Goal: Book appointment/travel/reservation

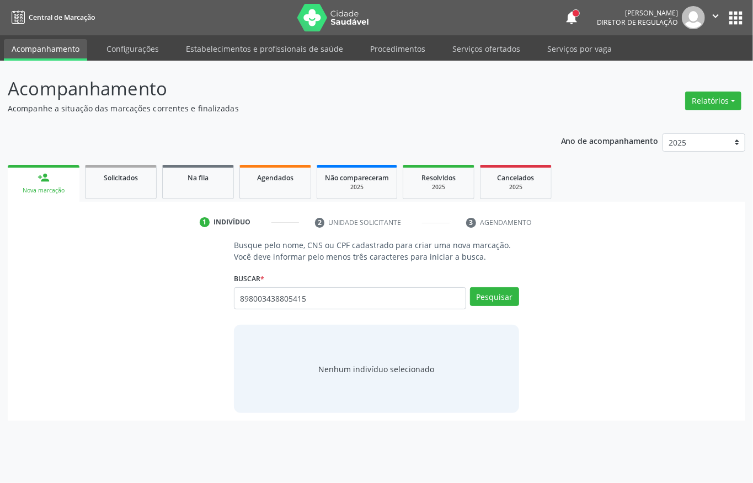
type input "898003438805415"
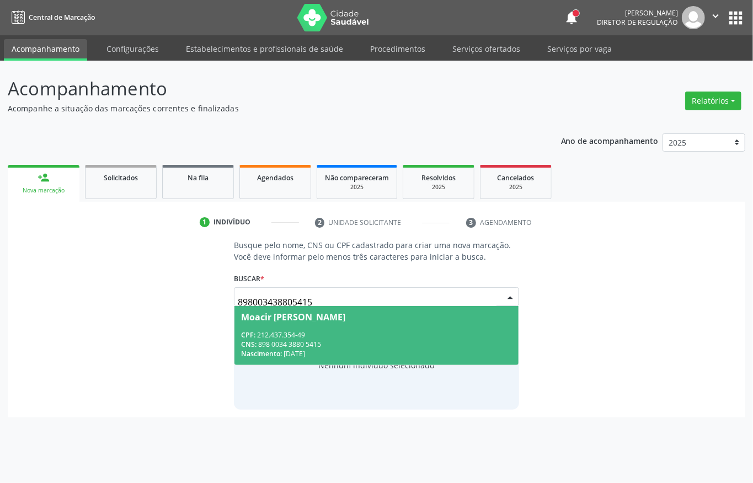
click at [325, 303] on input "898003438805415" at bounding box center [367, 302] width 259 height 22
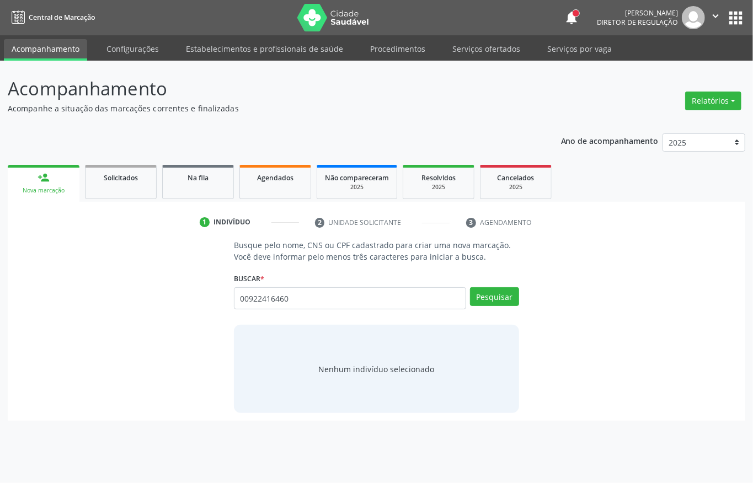
type input "00922416460"
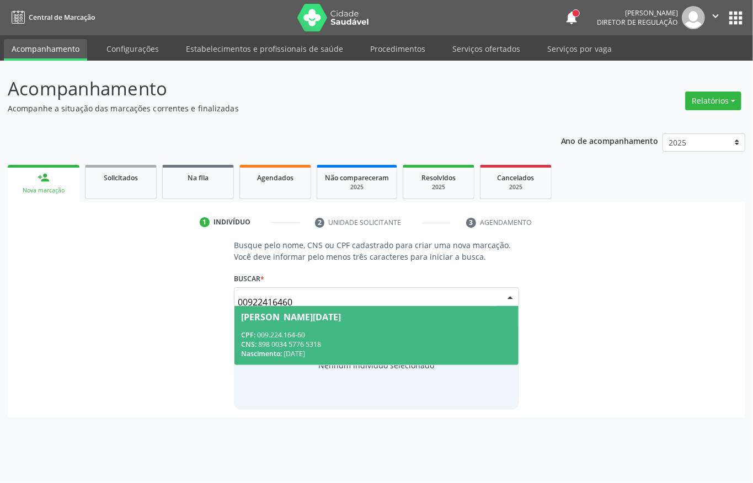
click at [314, 327] on span "[PERSON_NAME][DATE] CPF: 009.224.164-60 CNS: 898 0034 5776 5318 Nascimento: [DA…" at bounding box center [376, 335] width 284 height 59
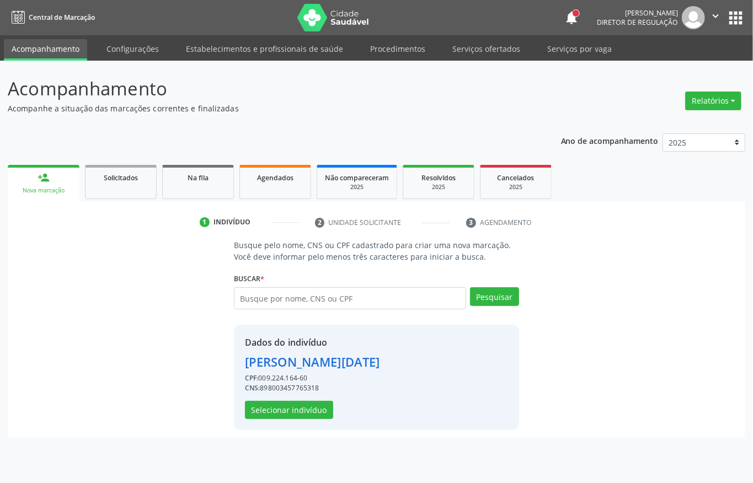
click at [270, 393] on div "CNS: 898003457765318" at bounding box center [312, 388] width 135 height 10
copy div "898003457765318"
click at [287, 301] on input "text" at bounding box center [350, 298] width 232 height 22
type input "706008893407"
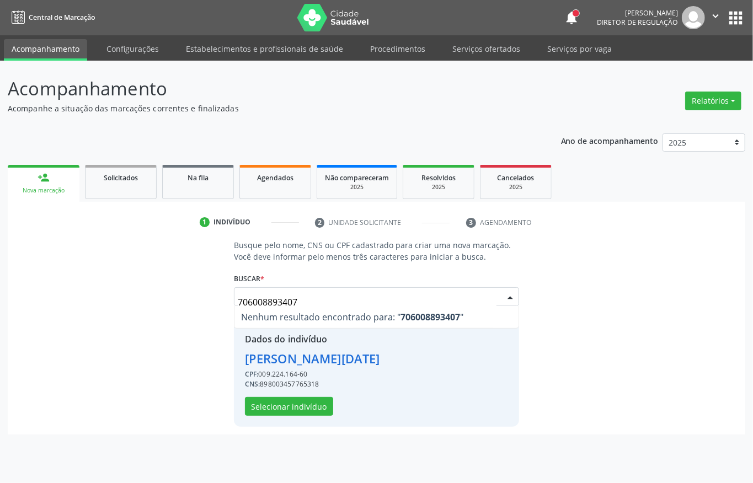
click at [298, 295] on input "706008893407" at bounding box center [367, 302] width 259 height 22
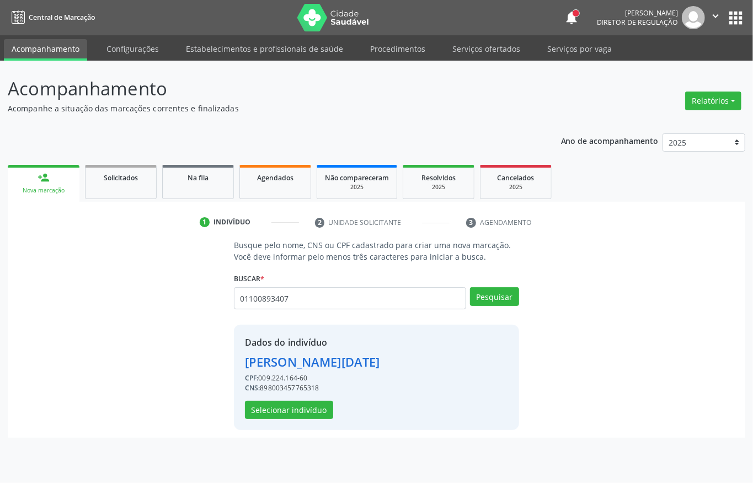
type input "01100893407"
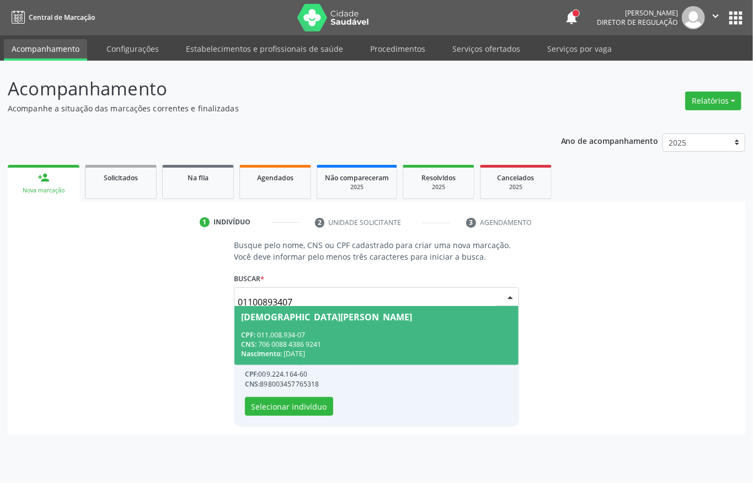
click at [283, 345] on div "CNS: 706 0088 4386 9241" at bounding box center [376, 344] width 271 height 9
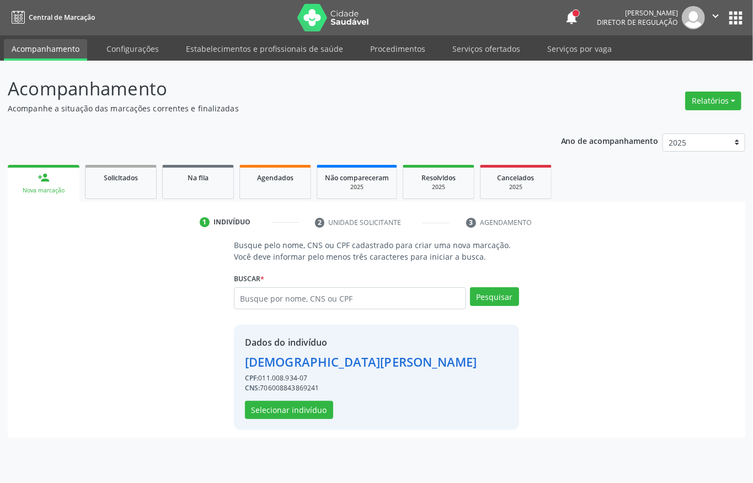
click at [279, 392] on div "CNS: 706008843869241" at bounding box center [361, 388] width 232 height 10
copy div "706008843869241"
click at [295, 305] on input "text" at bounding box center [350, 298] width 232 height 22
type input "705607497901419"
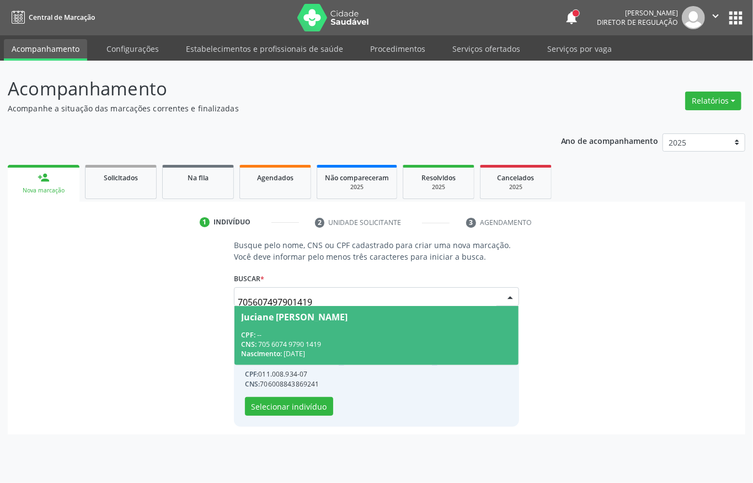
click at [316, 342] on div "CNS: 705 6074 9790 1419" at bounding box center [376, 344] width 271 height 9
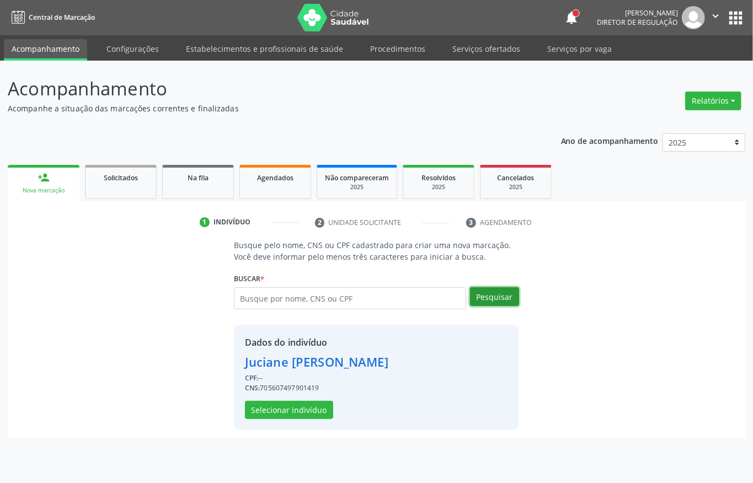
click at [481, 301] on button "Pesquisar" at bounding box center [494, 296] width 49 height 19
click at [300, 407] on button "Selecionar indivíduo" at bounding box center [289, 410] width 88 height 19
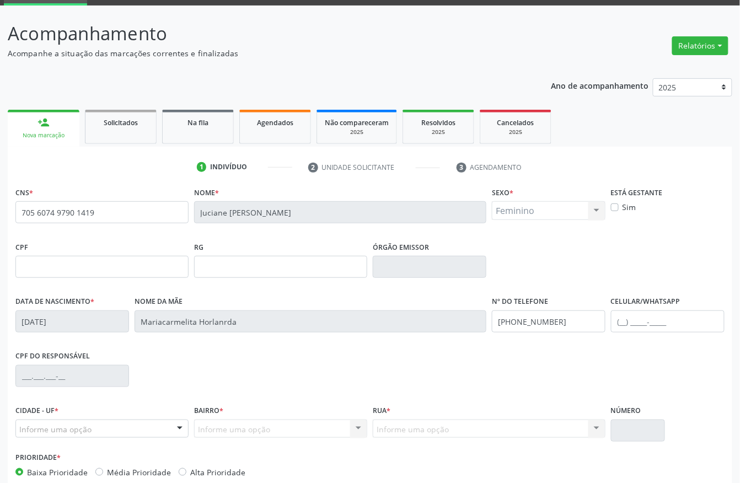
scroll to position [115, 0]
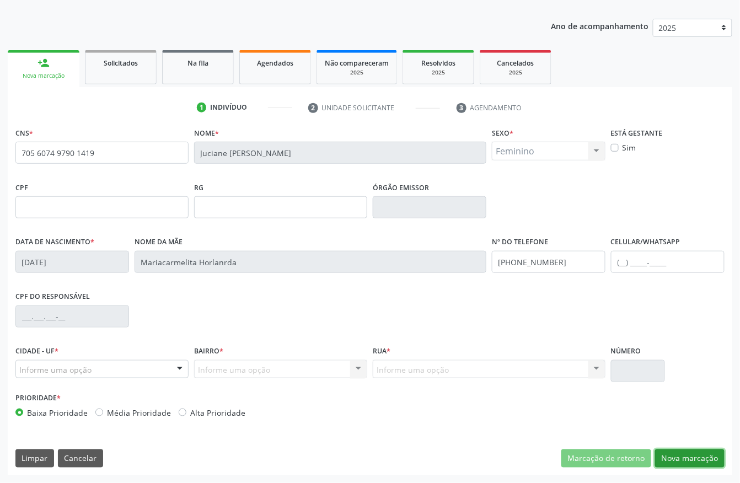
click at [698, 459] on button "Nova marcação" at bounding box center [689, 459] width 69 height 19
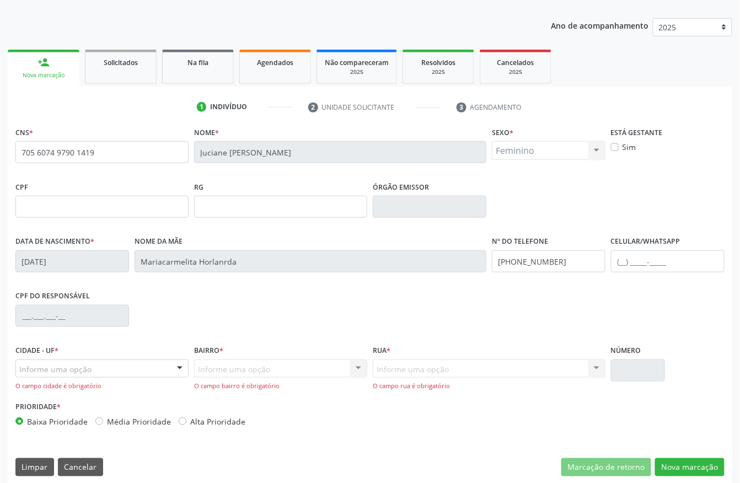
click at [126, 362] on div "Informe uma opção" at bounding box center [101, 369] width 173 height 19
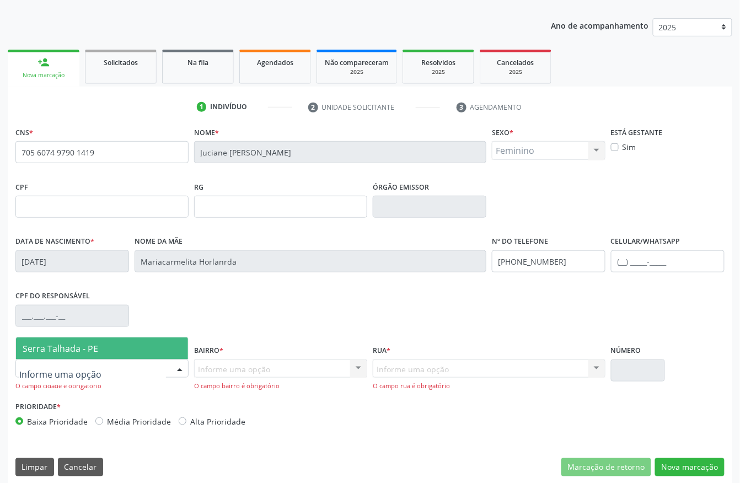
click at [119, 345] on span "Serra Talhada - PE" at bounding box center [102, 349] width 172 height 22
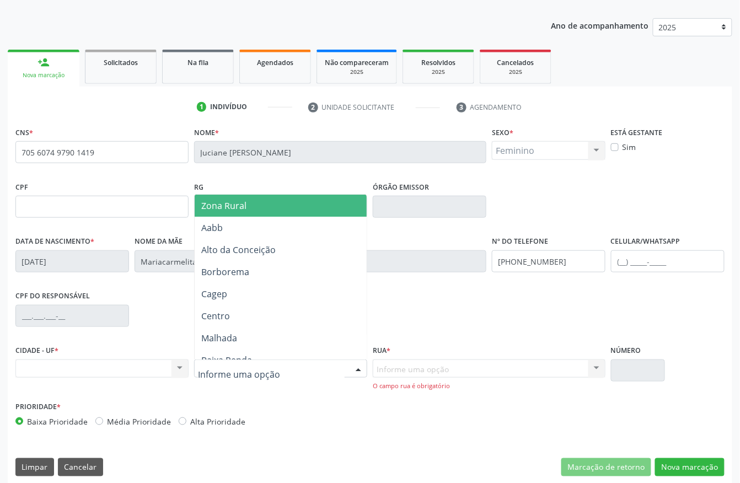
click at [204, 213] on span "Zona Rural" at bounding box center [283, 206] width 177 height 22
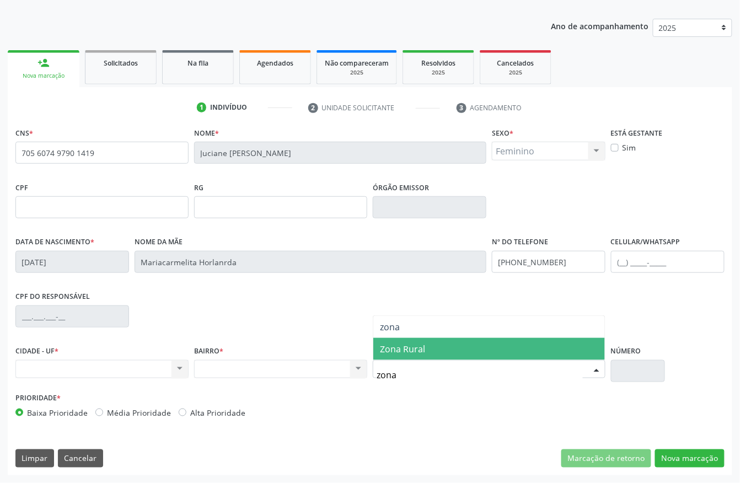
type input "zona r"
click at [398, 347] on span "Zona Rural" at bounding box center [402, 349] width 45 height 12
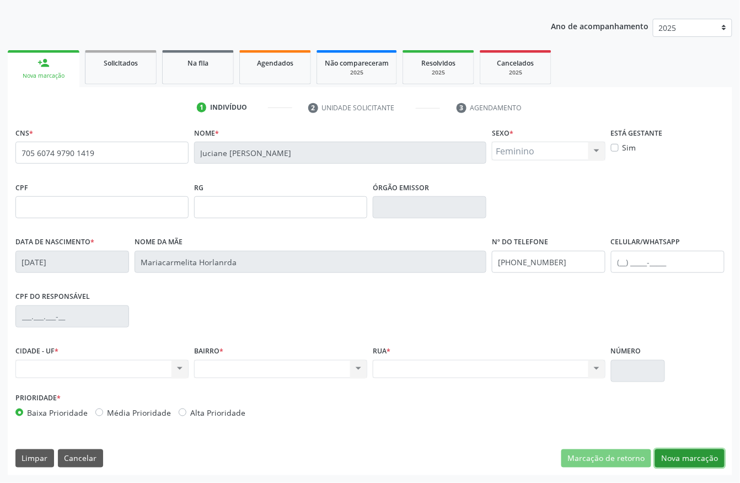
click at [670, 458] on button "Nova marcação" at bounding box center [689, 459] width 69 height 19
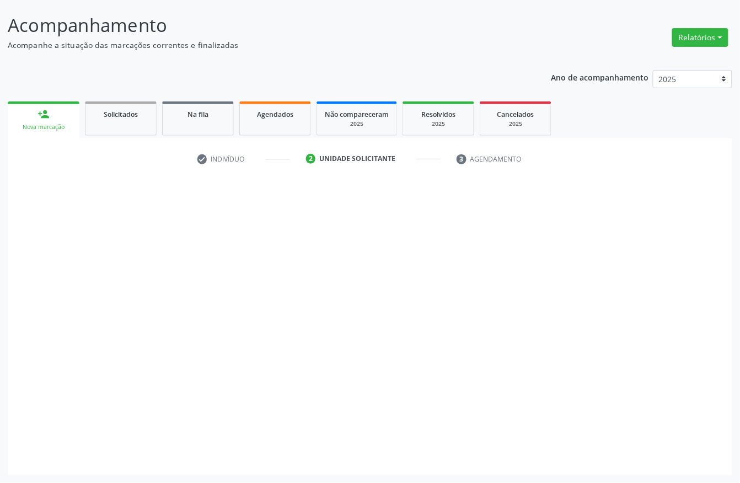
scroll to position [65, 0]
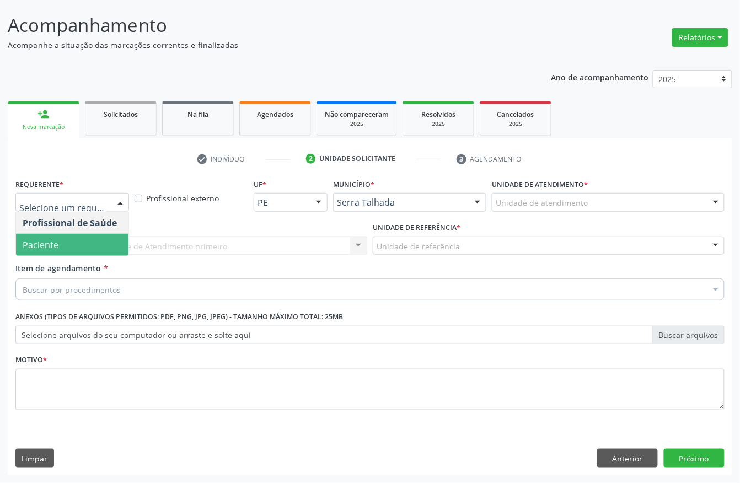
click at [65, 243] on span "Paciente" at bounding box center [72, 245] width 113 height 22
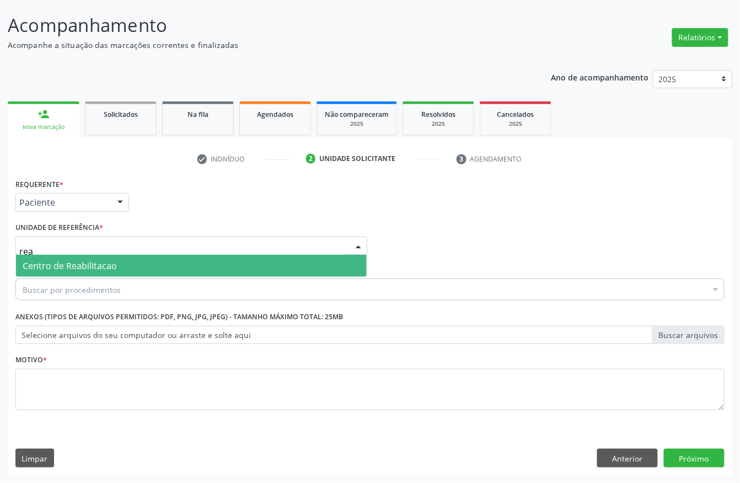
type input "reab"
click at [85, 268] on span "Centro de Reabilitacao" at bounding box center [70, 266] width 94 height 12
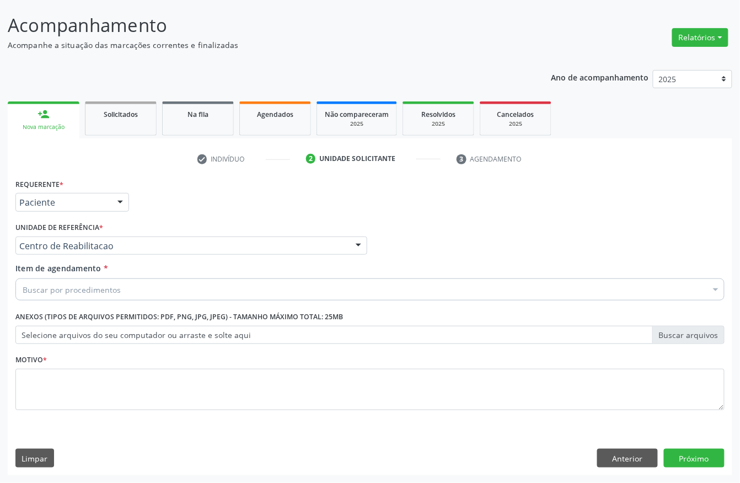
click at [105, 296] on div "Buscar por procedimentos" at bounding box center [369, 290] width 709 height 22
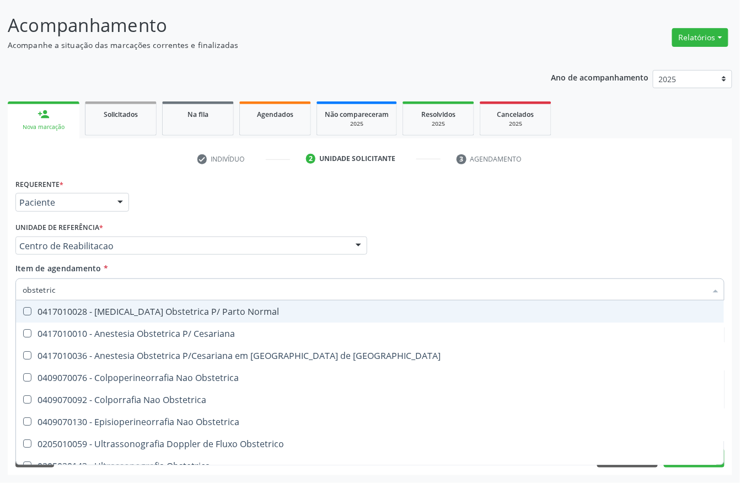
type input "obstetrica"
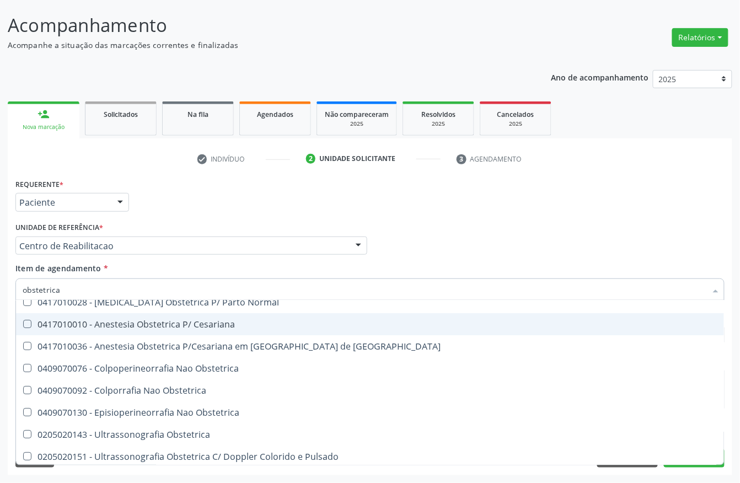
scroll to position [12, 0]
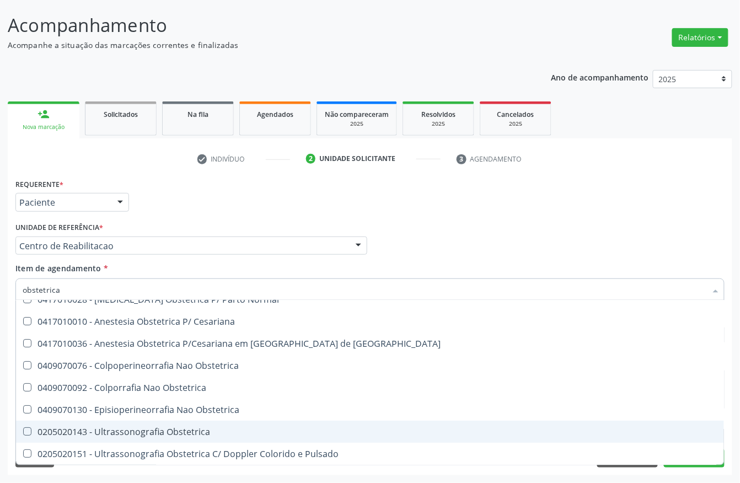
click at [164, 428] on div "0205020143 - Ultrassonografia Obstetrica" at bounding box center [370, 431] width 695 height 9
checkbox Obstetrica "true"
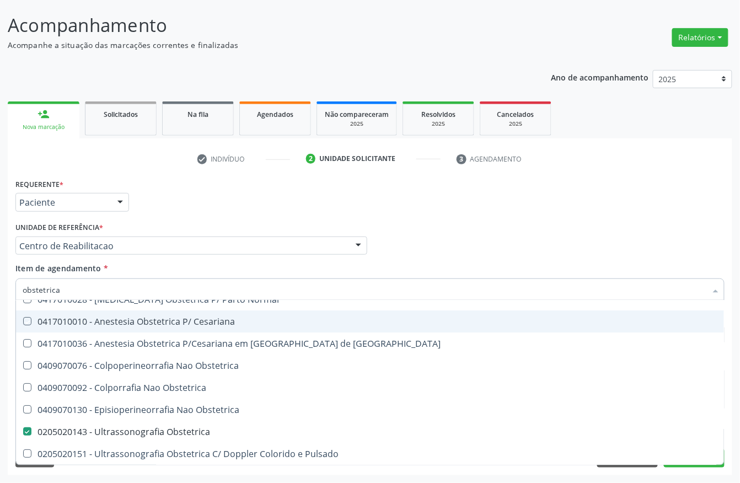
click at [245, 199] on div "Requerente * Paciente Profissional de Saúde Paciente Nenhum resultado encontrad…" at bounding box center [370, 197] width 715 height 43
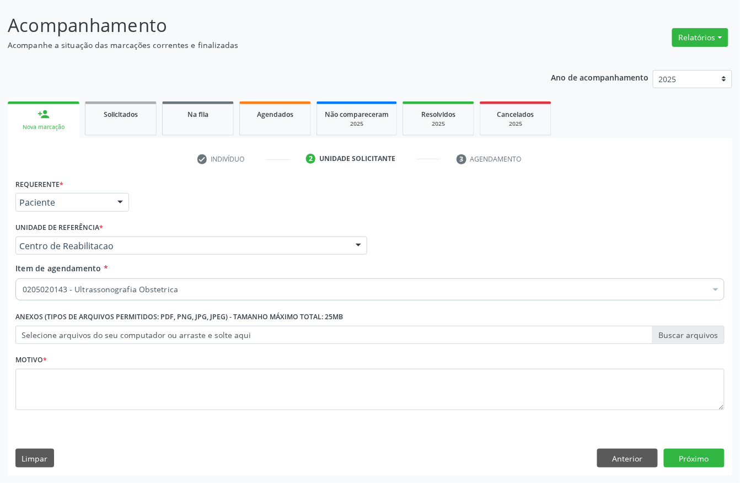
scroll to position [0, 0]
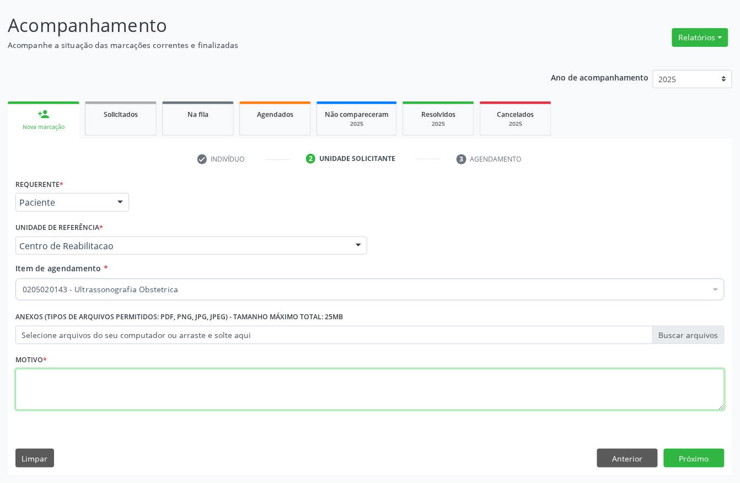
click at [72, 391] on textarea at bounding box center [369, 390] width 709 height 42
type textarea "s"
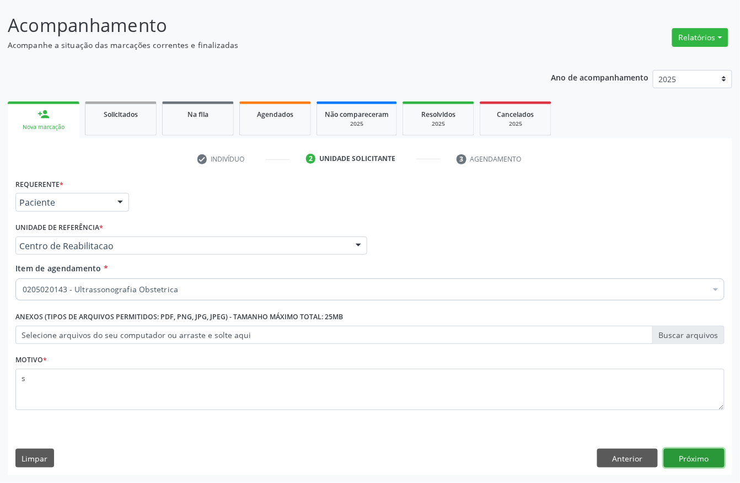
click at [709, 454] on button "Próximo" at bounding box center [694, 458] width 61 height 19
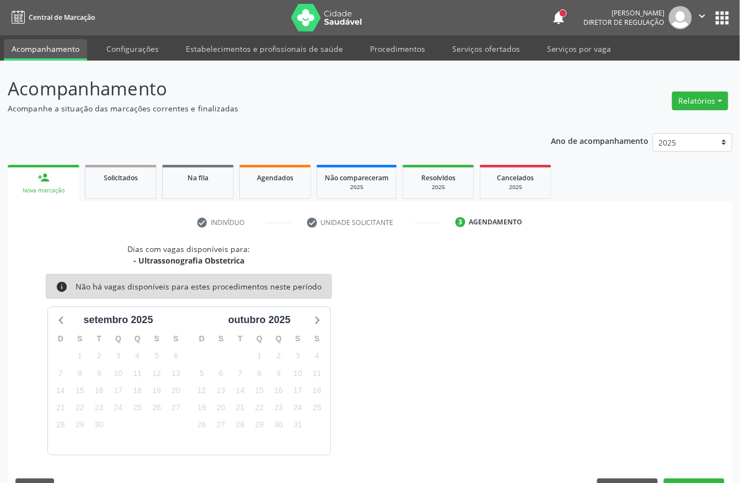
scroll to position [31, 0]
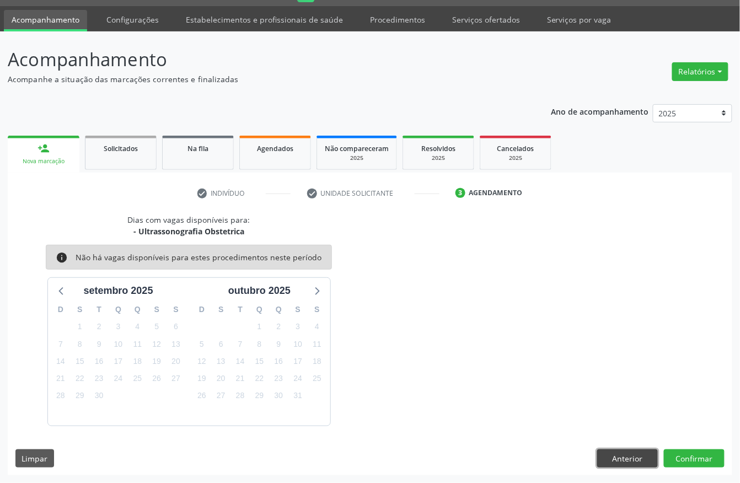
click at [632, 453] on button "Anterior" at bounding box center [627, 459] width 61 height 19
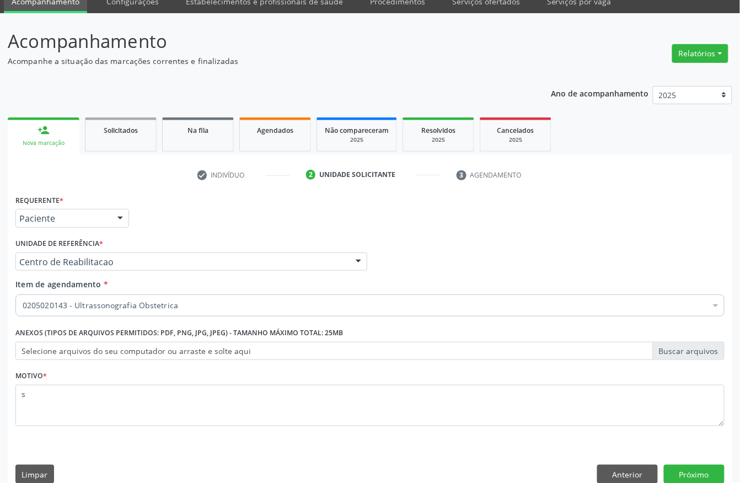
scroll to position [65, 0]
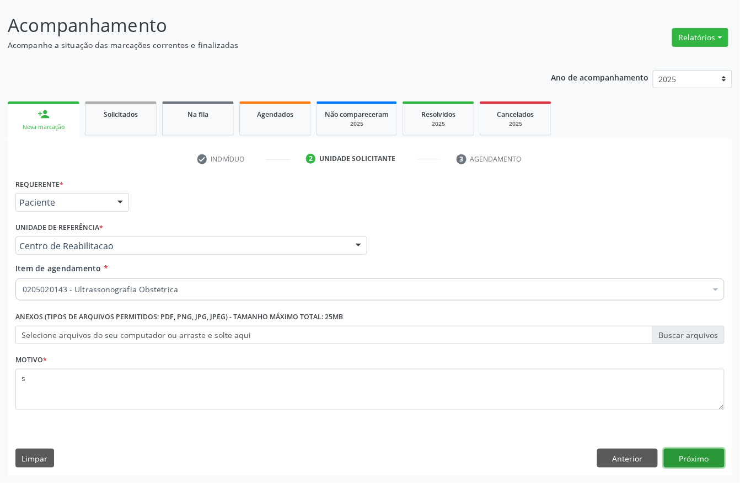
click at [689, 450] on button "Próximo" at bounding box center [694, 458] width 61 height 19
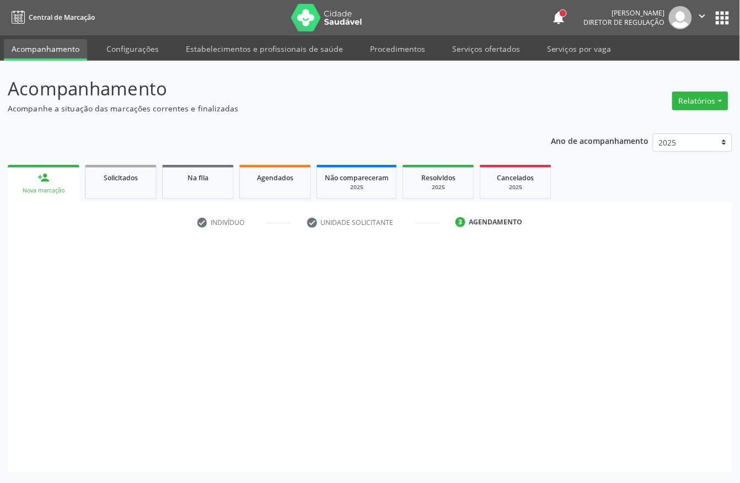
scroll to position [0, 0]
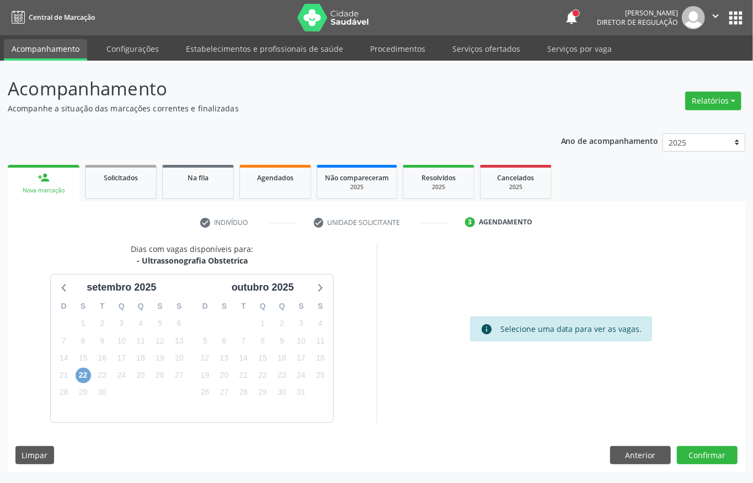
click at [83, 375] on span "22" at bounding box center [83, 375] width 15 height 15
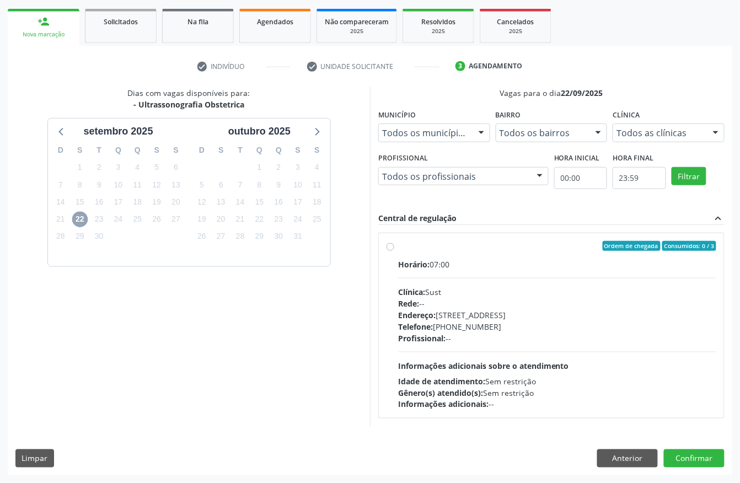
scroll to position [158, 0]
click at [442, 311] on div "Endereço: [STREET_ADDRESS]" at bounding box center [557, 315] width 318 height 12
click at [394, 251] on input "Ordem de chegada Consumidos: 0 / 3 Horário: 07:00 Clínica: Sust Rede: -- Endere…" at bounding box center [391, 246] width 8 height 10
radio input "true"
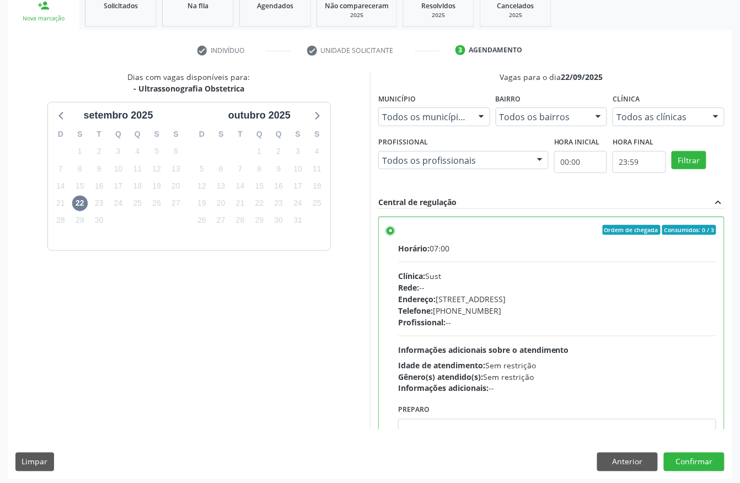
scroll to position [176, 0]
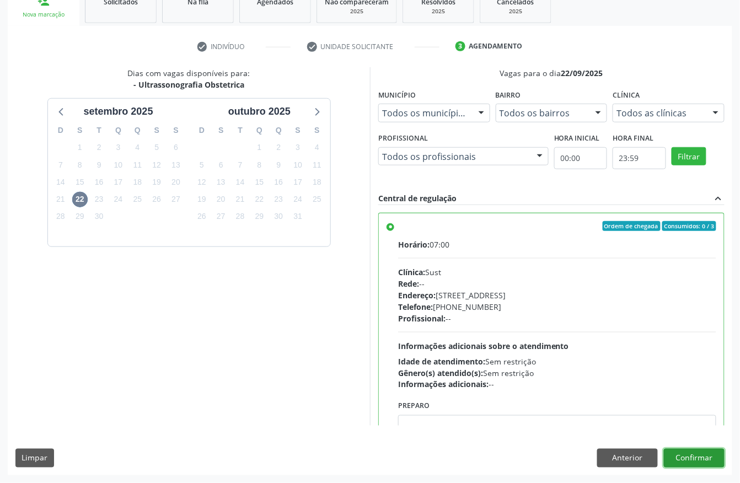
click at [711, 457] on button "Confirmar" at bounding box center [694, 458] width 61 height 19
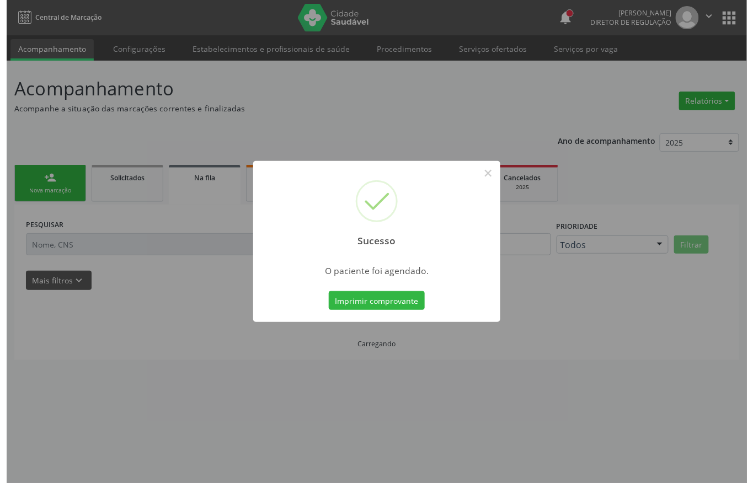
scroll to position [0, 0]
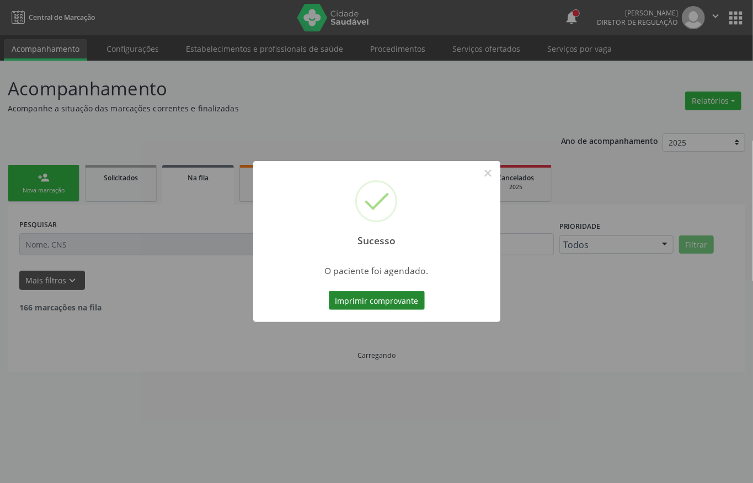
click at [365, 300] on button "Imprimir comprovante" at bounding box center [377, 300] width 96 height 19
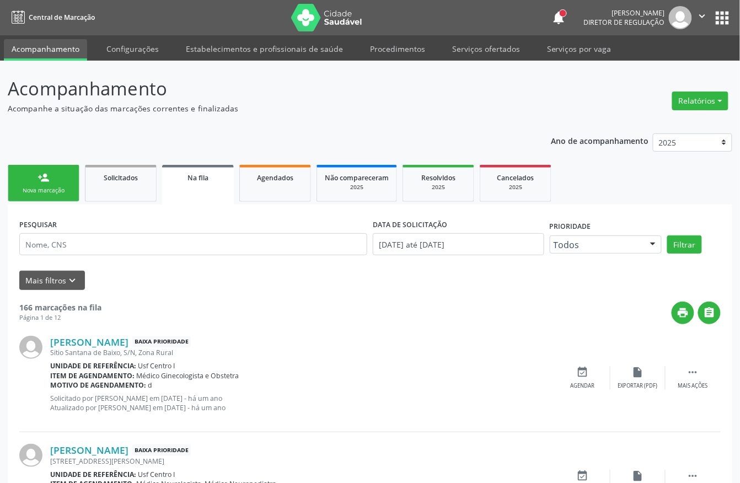
click at [62, 189] on div "Nova marcação" at bounding box center [43, 190] width 55 height 8
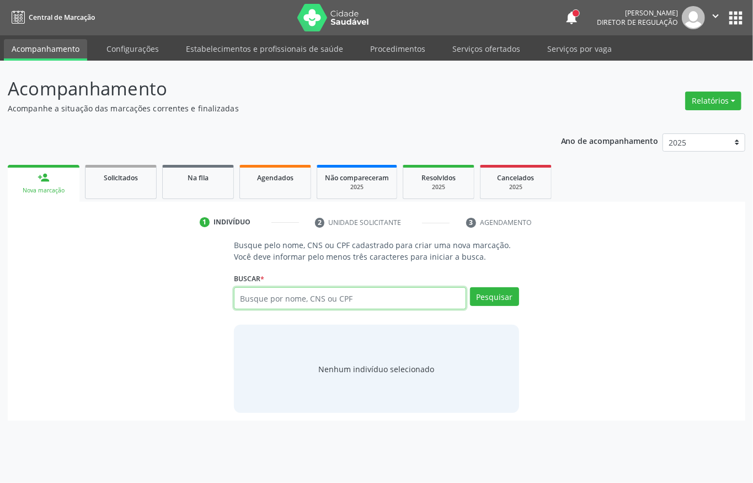
click at [252, 296] on input "text" at bounding box center [350, 298] width 232 height 22
type input "12817921445"
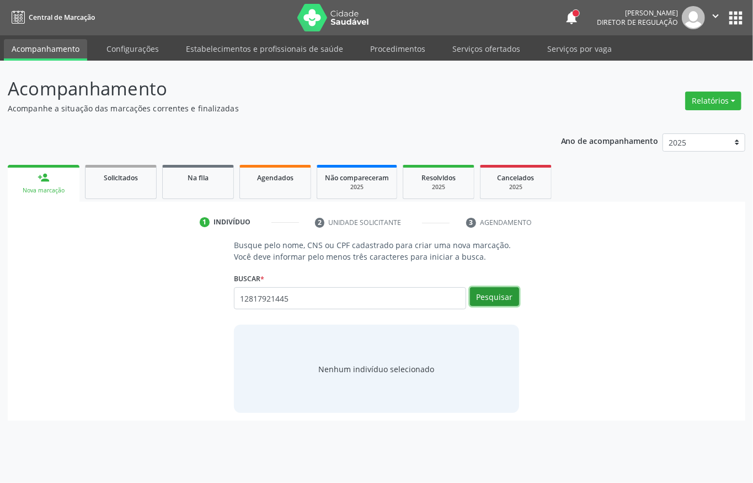
click at [495, 301] on button "Pesquisar" at bounding box center [494, 296] width 49 height 19
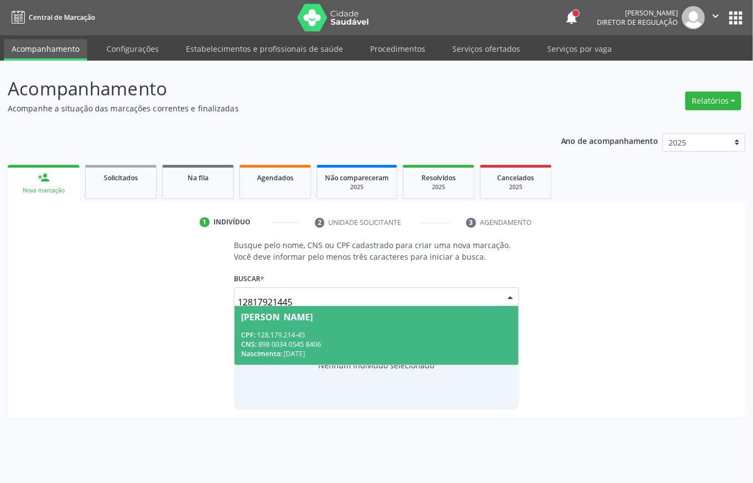
click at [347, 335] on div "CPF: 128.179.214-45" at bounding box center [376, 334] width 271 height 9
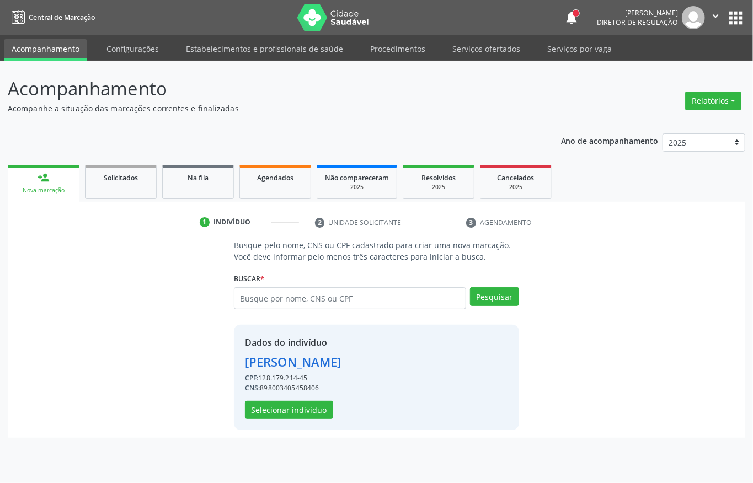
click at [282, 389] on div "CNS: 898003405458406" at bounding box center [293, 388] width 97 height 10
click at [282, 390] on div "CNS: 898003405458406" at bounding box center [293, 388] width 97 height 10
copy div "898003405458406"
click at [307, 299] on input "text" at bounding box center [350, 298] width 232 height 22
type input "[PERSON_NAME]"
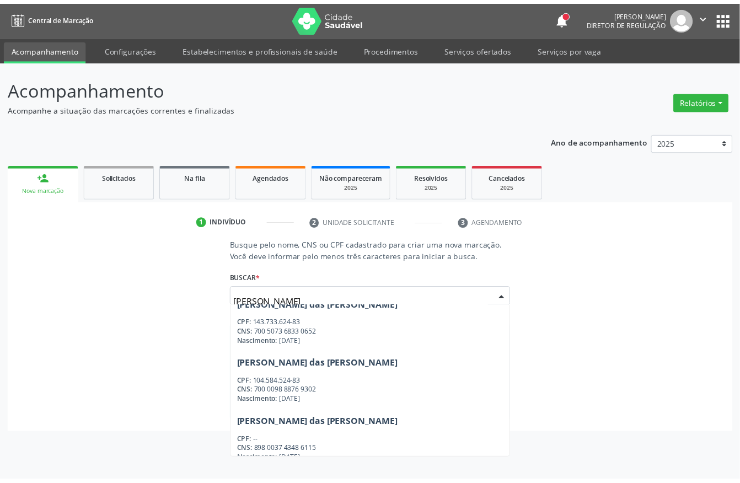
scroll to position [142, 0]
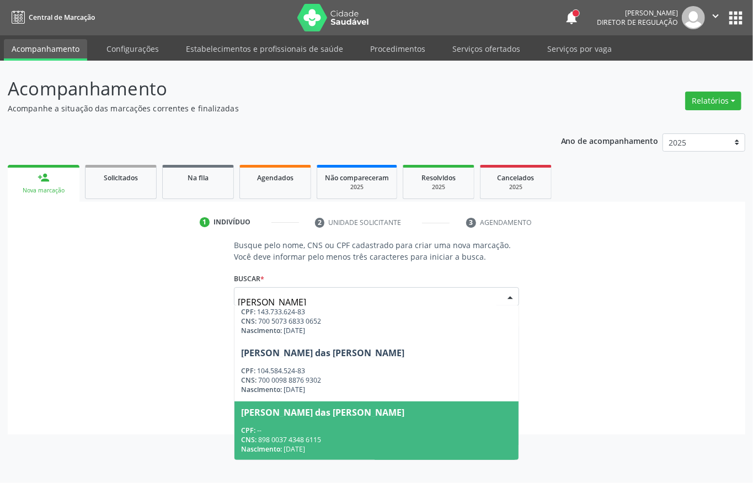
click at [311, 445] on div "Nascimento: [DATE]" at bounding box center [376, 449] width 271 height 9
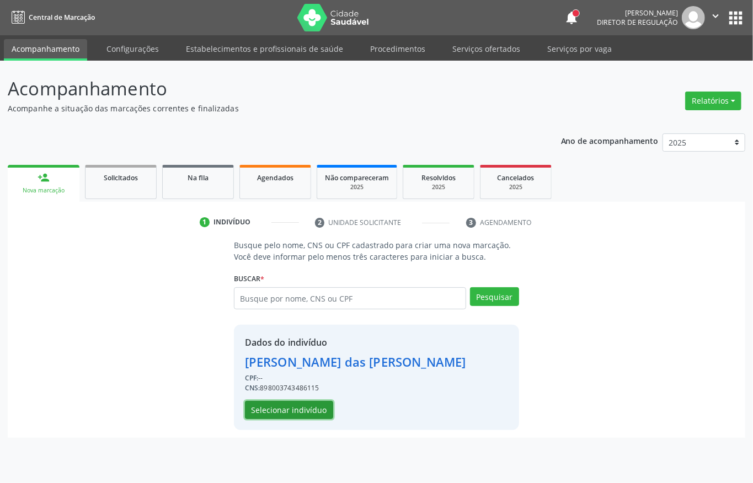
click at [292, 407] on button "Selecionar indivíduo" at bounding box center [289, 410] width 88 height 19
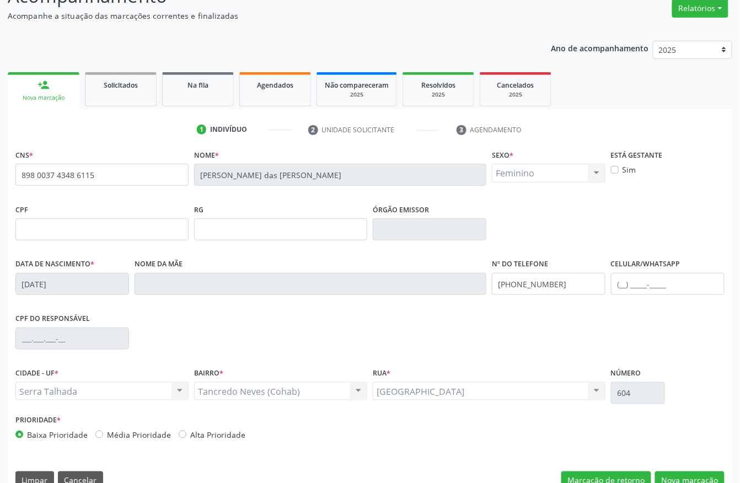
scroll to position [115, 0]
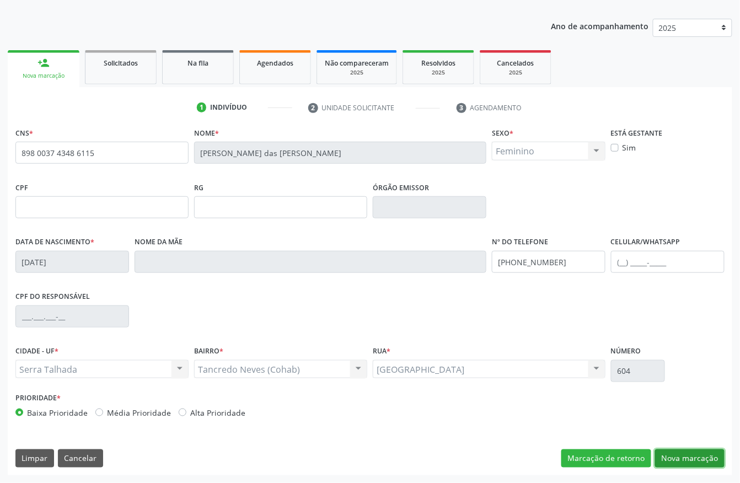
click at [708, 464] on button "Nova marcação" at bounding box center [689, 459] width 69 height 19
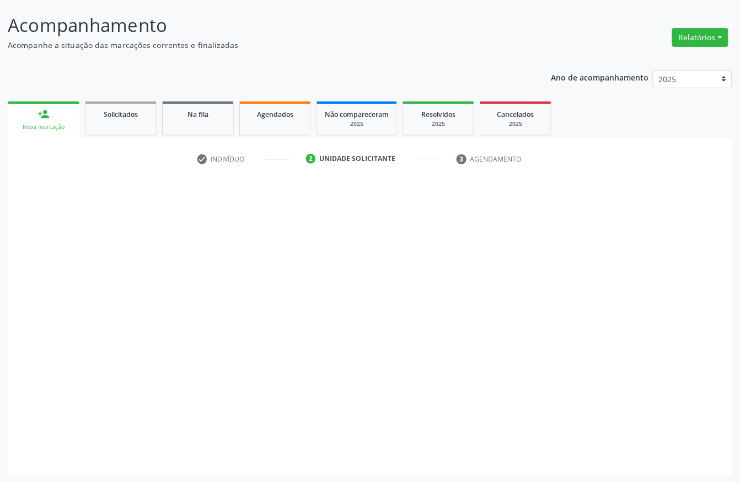
scroll to position [65, 0]
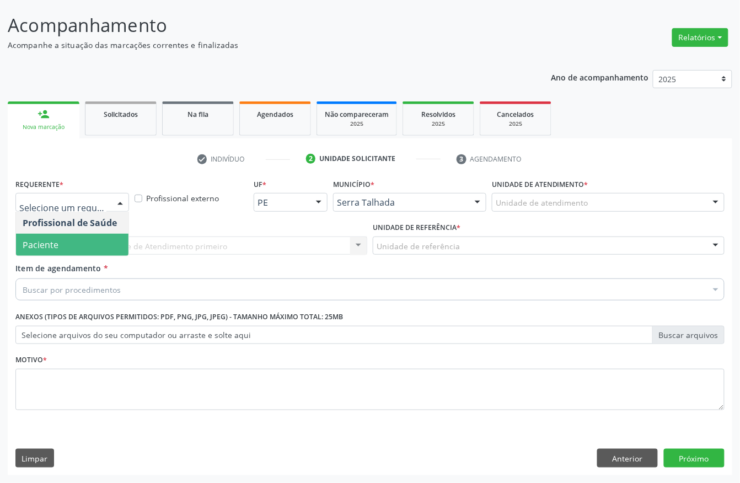
click at [58, 243] on span "Paciente" at bounding box center [72, 245] width 113 height 22
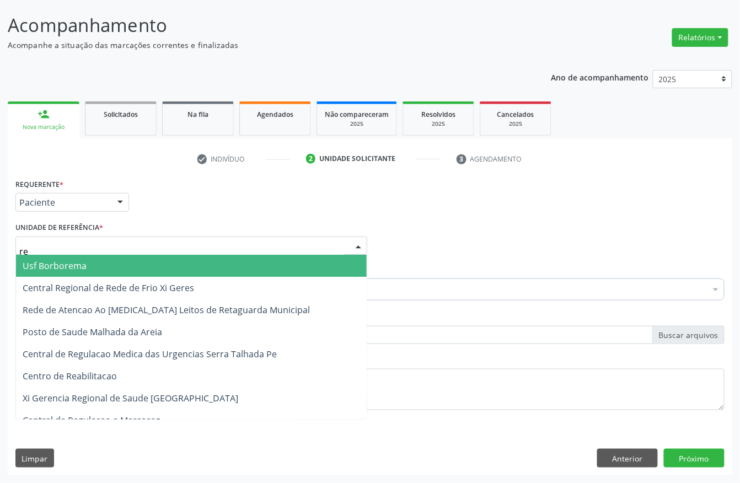
type input "rea"
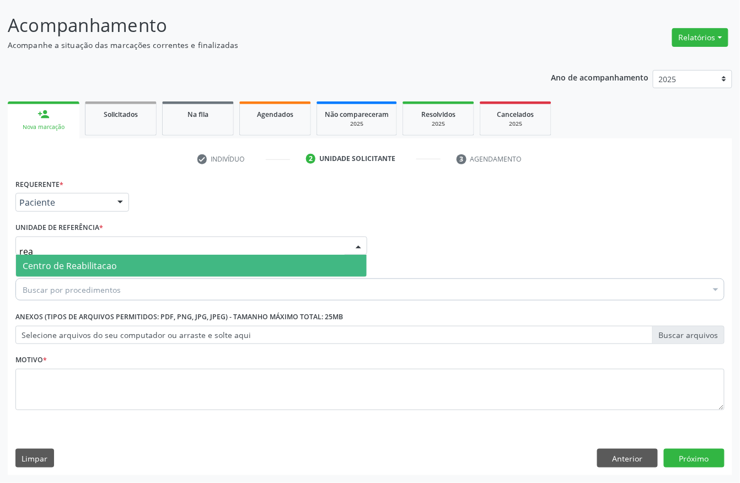
click at [65, 264] on span "Centro de Reabilitacao" at bounding box center [70, 266] width 94 height 12
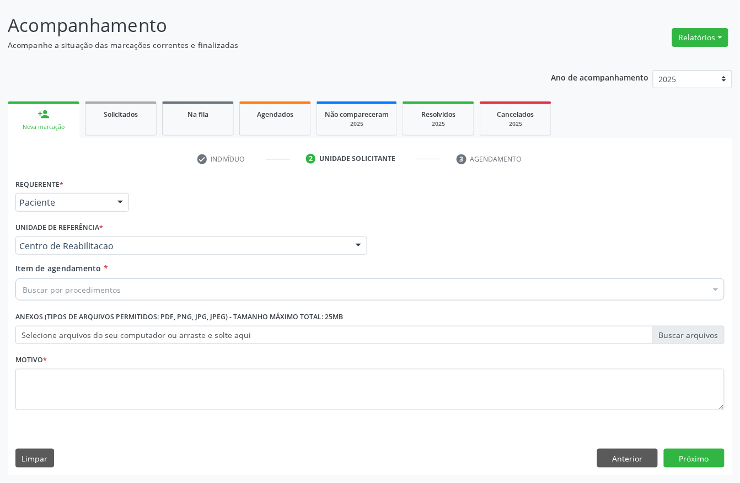
click at [69, 281] on div "Buscar por procedimentos" at bounding box center [369, 290] width 709 height 22
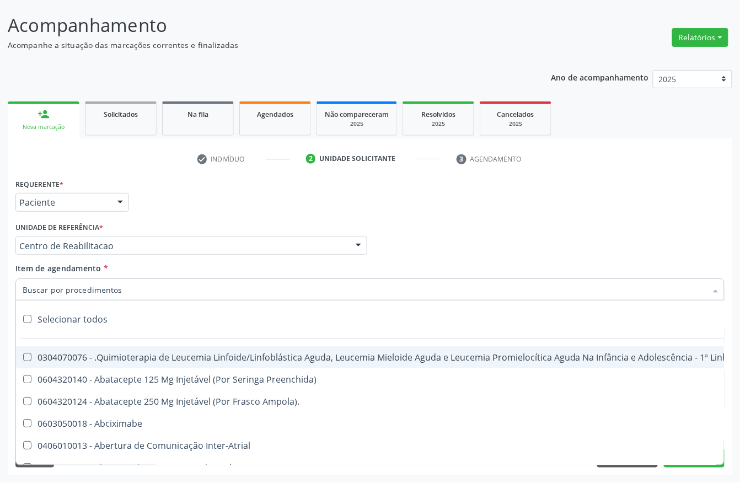
click at [69, 287] on input "Item de agendamento *" at bounding box center [365, 290] width 684 height 22
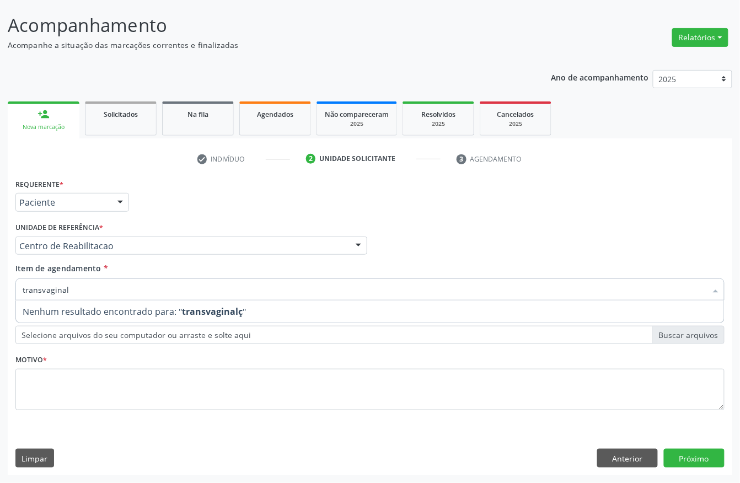
type input "transvagina"
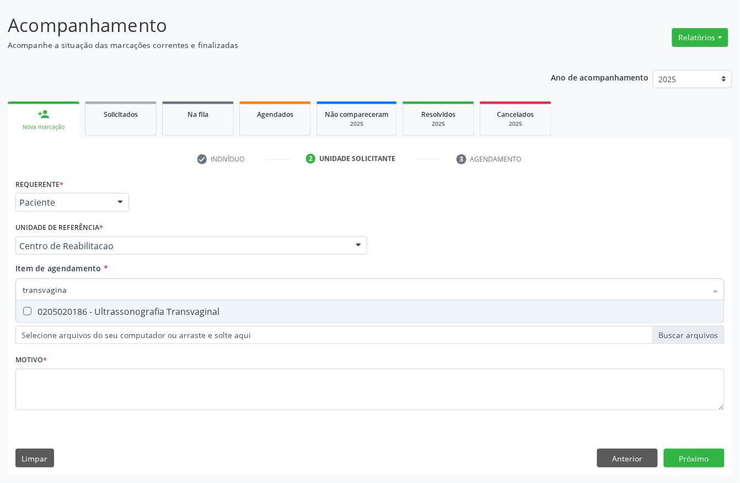
click at [259, 315] on span "0205020186 - Ultrassonografia Transvaginal" at bounding box center [370, 312] width 708 height 22
checkbox Transvaginal "true"
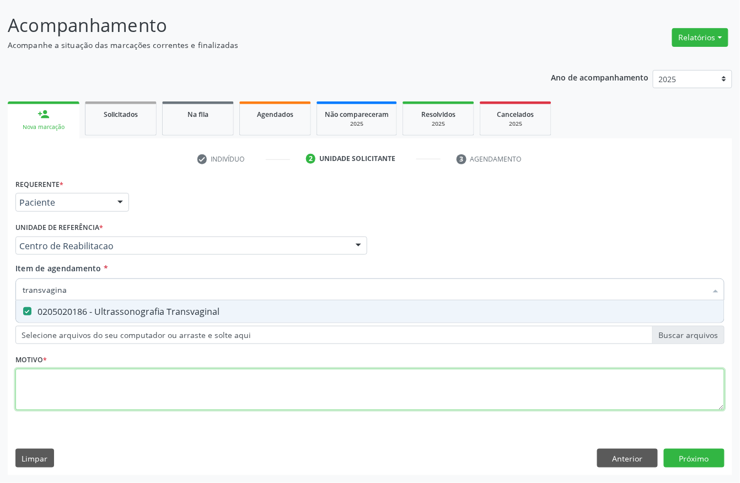
click at [150, 367] on div "Requerente * Paciente Profissional de Saúde Paciente Nenhum resultado encontrad…" at bounding box center [369, 301] width 709 height 250
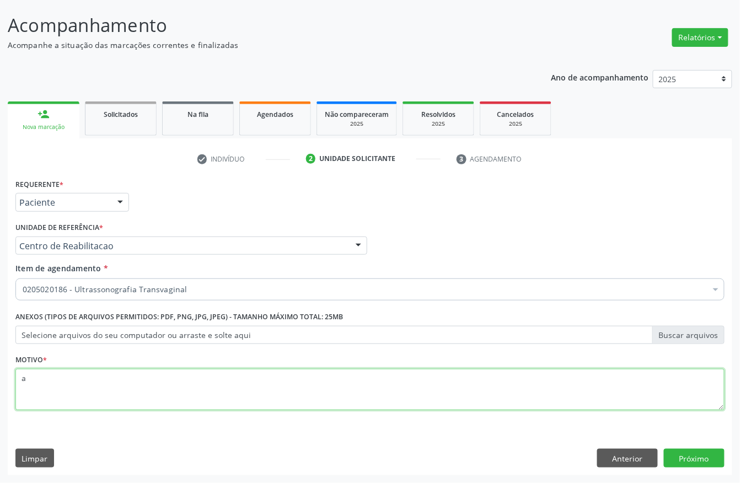
type textarea "a"
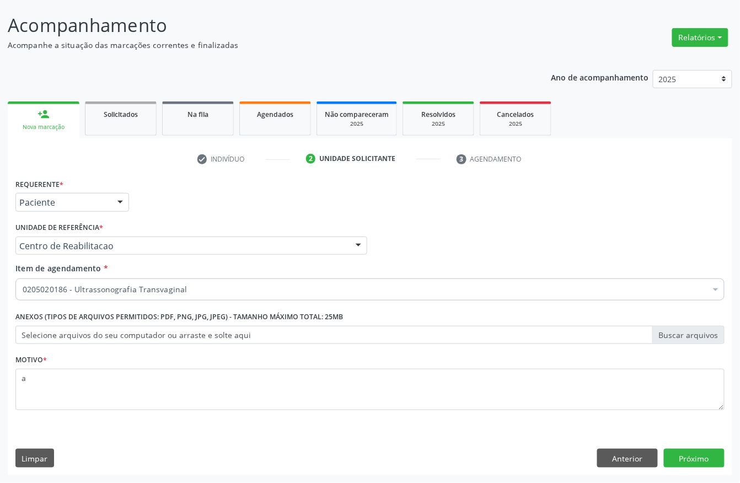
click at [708, 468] on div "Requerente * Paciente Profissional de Saúde Paciente Nenhum resultado encontrad…" at bounding box center [370, 325] width 725 height 299
click at [704, 449] on button "Próximo" at bounding box center [694, 458] width 61 height 19
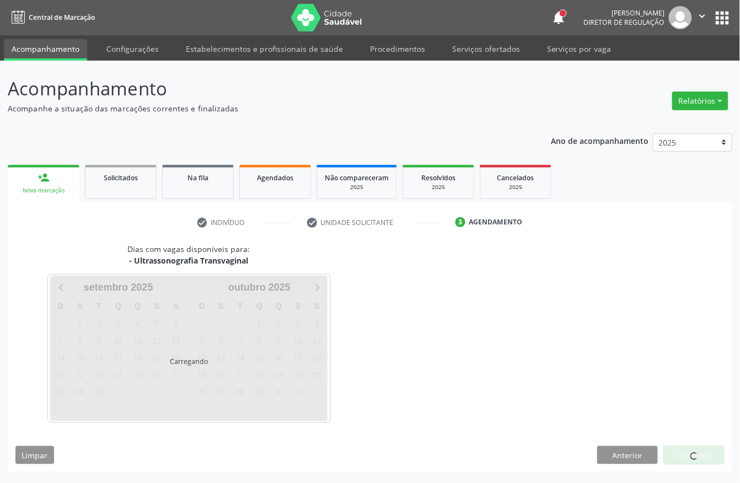
scroll to position [0, 0]
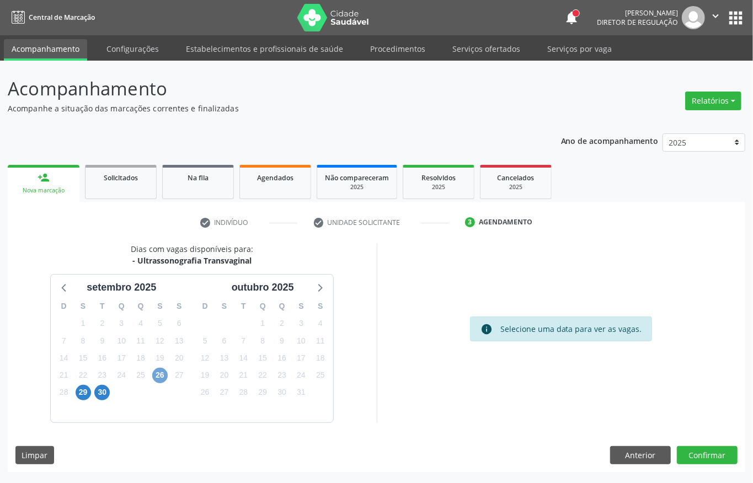
click at [157, 375] on span "26" at bounding box center [159, 375] width 15 height 15
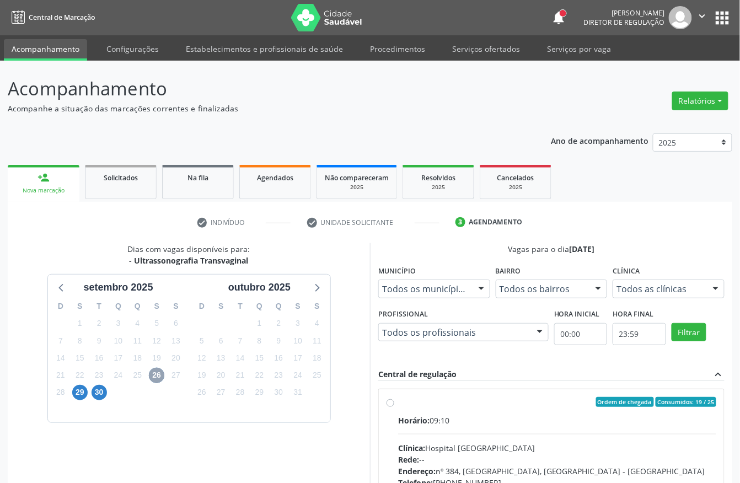
scroll to position [73, 0]
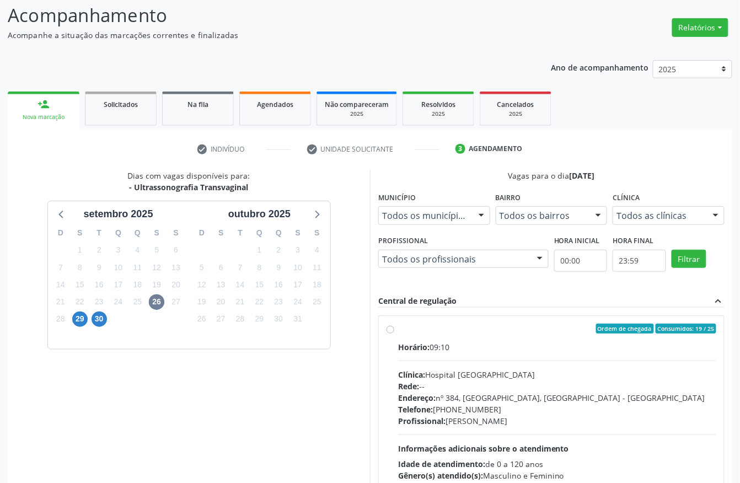
click at [495, 371] on div "Clínica: Hospital [GEOGRAPHIC_DATA]" at bounding box center [557, 375] width 318 height 12
click at [394, 334] on input "Ordem de chegada Consumidos: 19 / 25 Horário: 09:10 Clínica: Hospital [GEOGRAPH…" at bounding box center [391, 329] width 8 height 10
radio input "true"
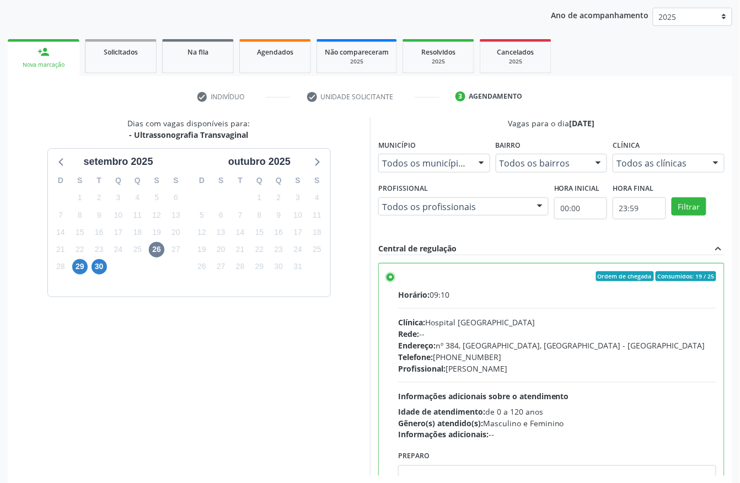
scroll to position [176, 0]
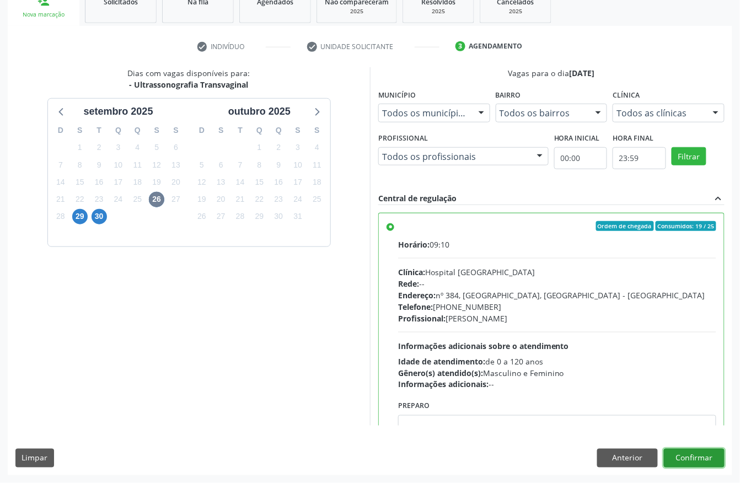
click at [695, 457] on button "Confirmar" at bounding box center [694, 458] width 61 height 19
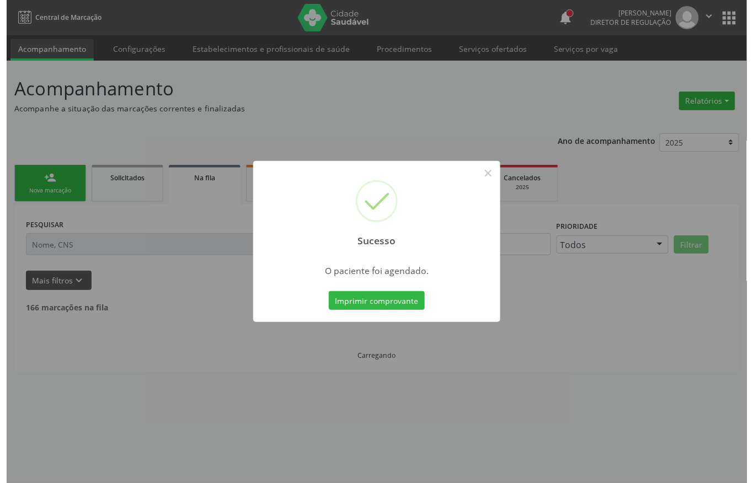
scroll to position [0, 0]
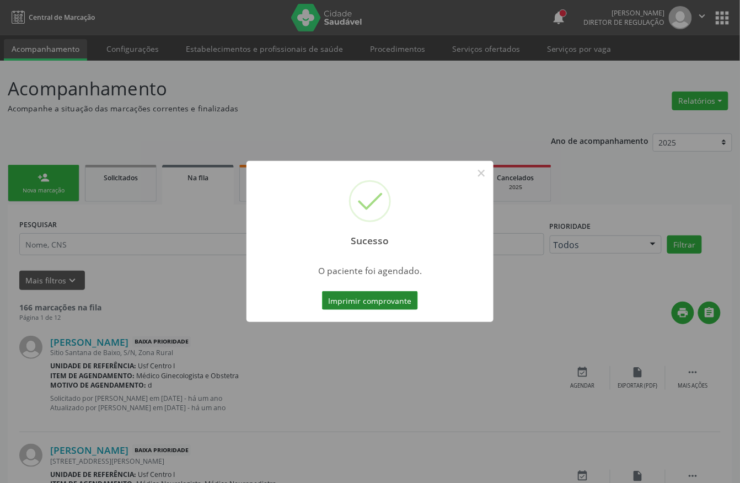
click at [371, 300] on button "Imprimir comprovante" at bounding box center [370, 300] width 96 height 19
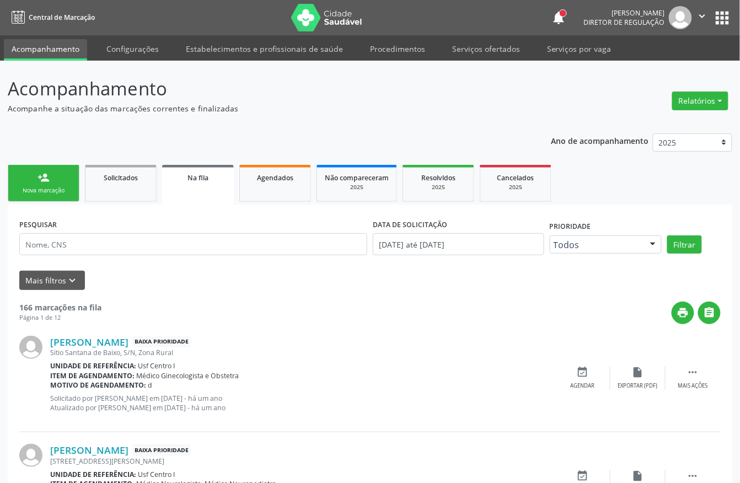
click at [66, 190] on div "Nova marcação" at bounding box center [43, 190] width 55 height 8
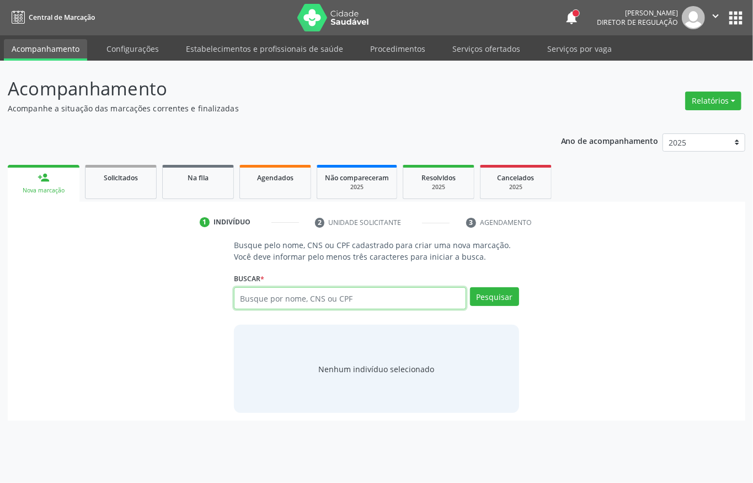
click at [254, 289] on input "text" at bounding box center [350, 298] width 232 height 22
click at [329, 298] on input "text" at bounding box center [350, 298] width 232 height 22
